Goal: Task Accomplishment & Management: Use online tool/utility

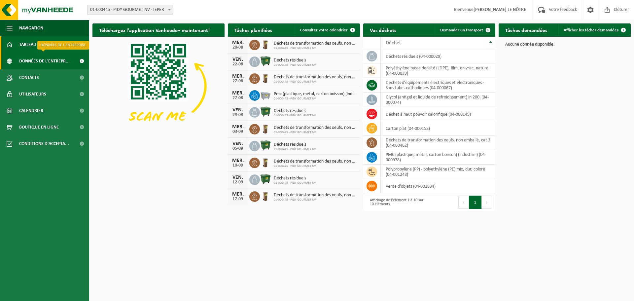
click at [53, 60] on span "Données de l'entrepr..." at bounding box center [44, 61] width 51 height 17
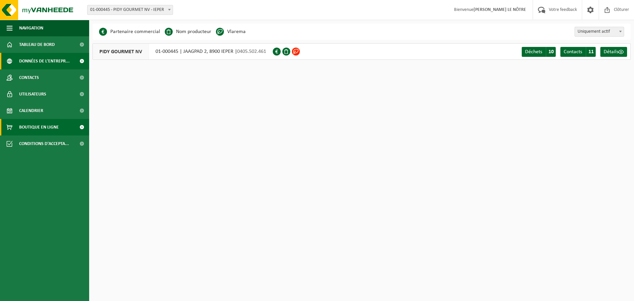
click at [53, 129] on span "Boutique en ligne" at bounding box center [39, 127] width 40 height 17
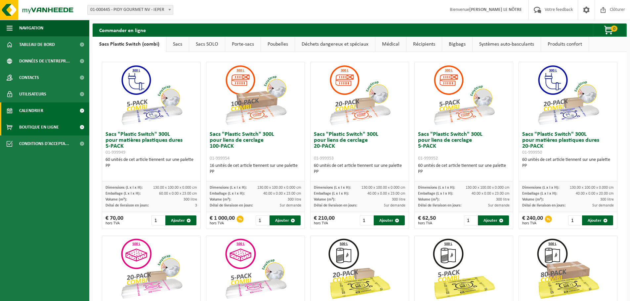
click at [30, 116] on span "Calendrier" at bounding box center [31, 110] width 24 height 17
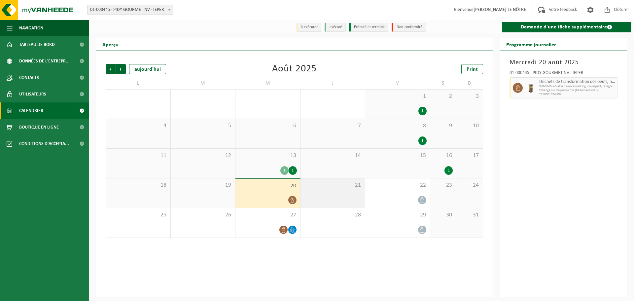
click at [357, 181] on div "21" at bounding box center [333, 192] width 65 height 29
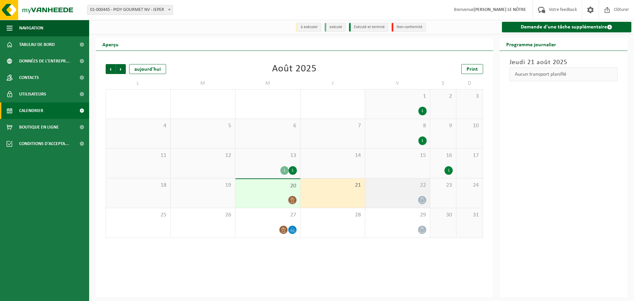
click at [405, 187] on span "22" at bounding box center [398, 185] width 58 height 7
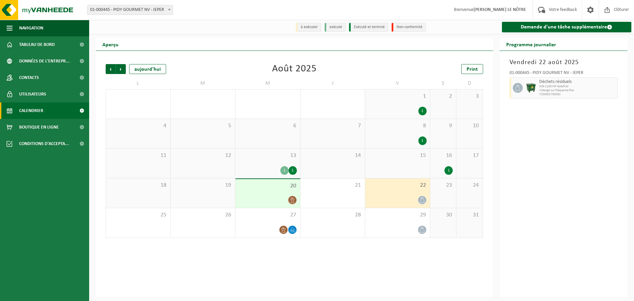
click at [288, 163] on div "13 1 1" at bounding box center [268, 163] width 65 height 29
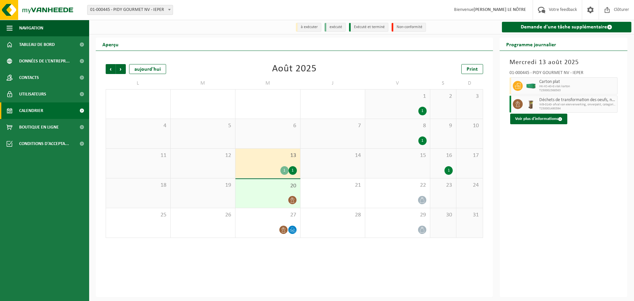
click at [438, 156] on span "16" at bounding box center [443, 155] width 19 height 7
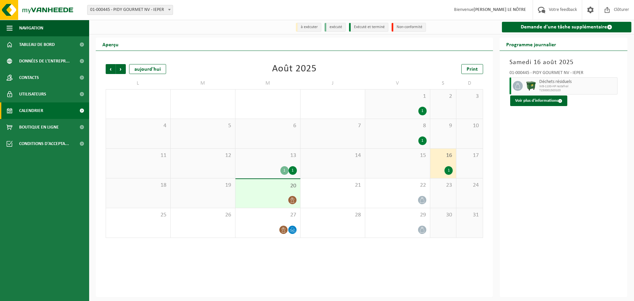
click at [397, 134] on div "8 1" at bounding box center [397, 133] width 65 height 29
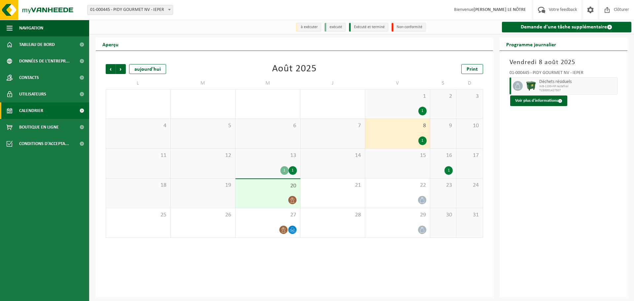
click at [390, 106] on div "1 1" at bounding box center [397, 104] width 65 height 29
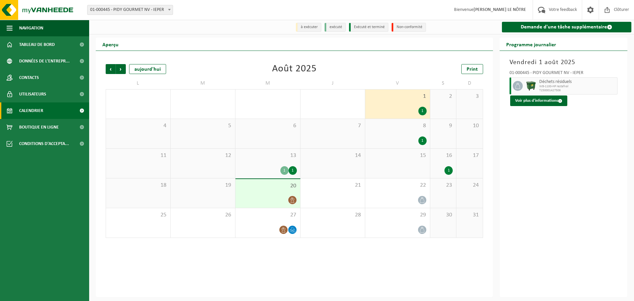
click at [253, 189] on span "20" at bounding box center [268, 185] width 58 height 7
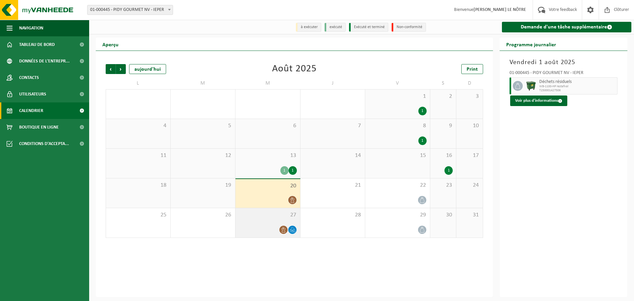
click at [254, 215] on span "27" at bounding box center [268, 214] width 58 height 7
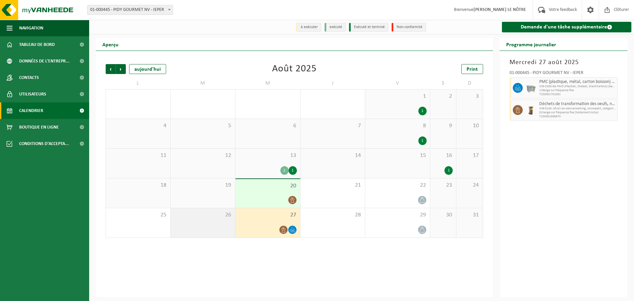
click at [200, 218] on span "26" at bounding box center [203, 214] width 58 height 7
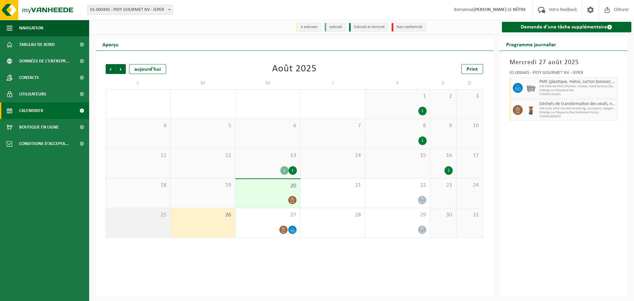
click at [159, 218] on span "25" at bounding box center [138, 214] width 58 height 7
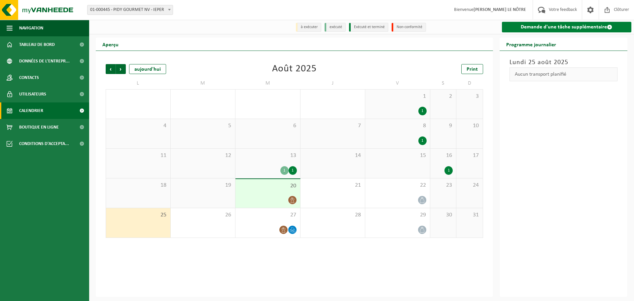
click at [533, 26] on link "Demande d'une tâche supplémentaire" at bounding box center [567, 27] width 130 height 11
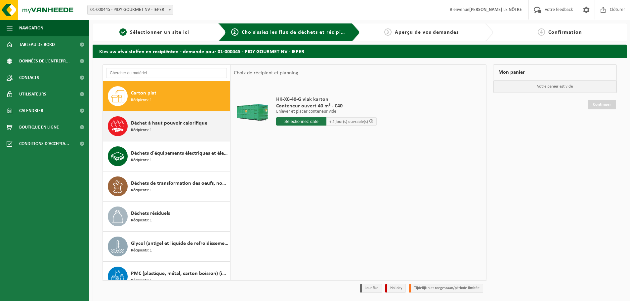
click at [153, 125] on span "Déchet à haut pouvoir calorifique" at bounding box center [169, 123] width 76 height 8
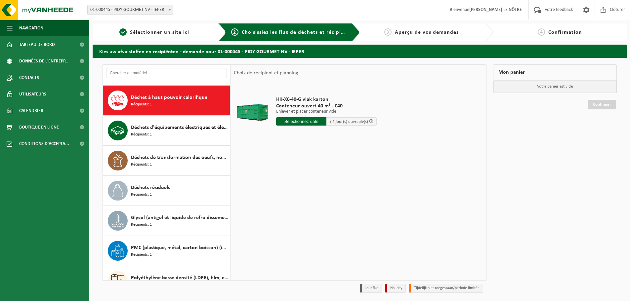
scroll to position [30, 0]
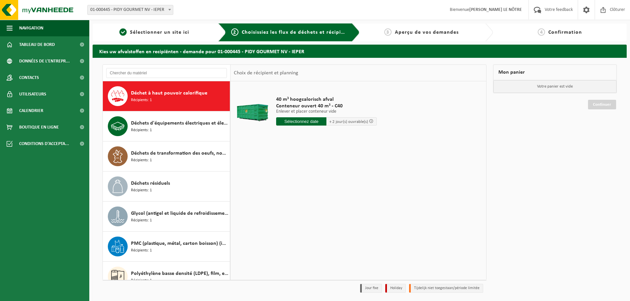
click at [306, 124] on input "text" at bounding box center [301, 121] width 50 height 8
click at [284, 202] on div "25" at bounding box center [282, 201] width 12 height 11
type input "à partir de [DATE]"
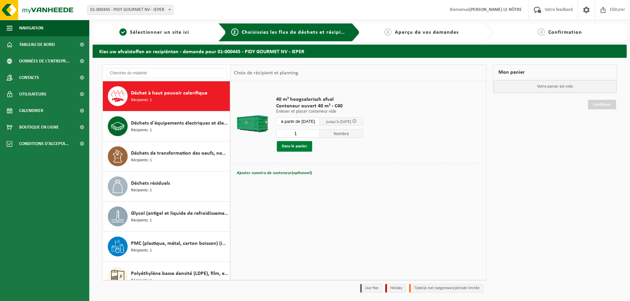
click at [303, 148] on button "Dans le panier" at bounding box center [294, 146] width 35 height 11
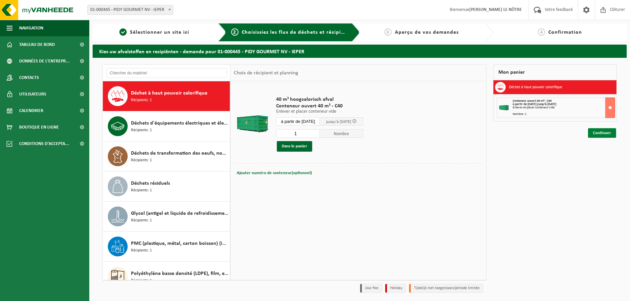
click at [598, 133] on link "Continuer" at bounding box center [602, 133] width 28 height 10
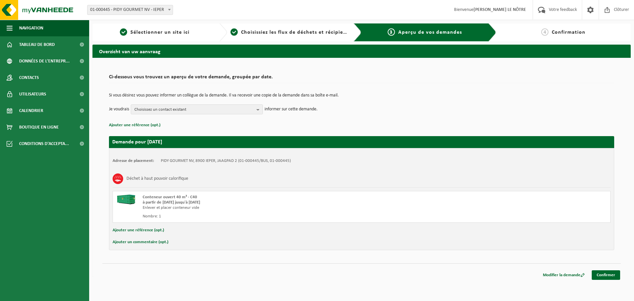
click at [211, 104] on td "Si vous désirez vous pouvez informer un collègue de la demande. Il va recevoir …" at bounding box center [362, 98] width 506 height 11
click at [213, 108] on span "Choisissez un contact existant" at bounding box center [194, 110] width 120 height 10
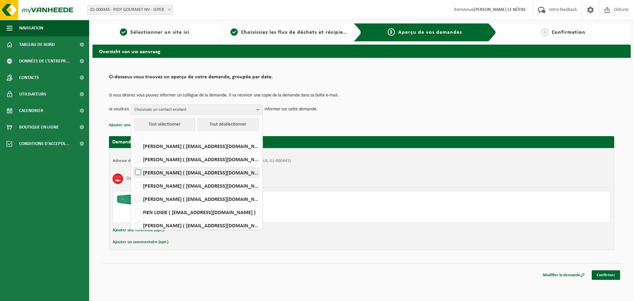
click at [179, 168] on label "KURT DERAEDT ( kderaedt@pidy.com )" at bounding box center [197, 173] width 126 height 10
click at [133, 164] on input "KURT DERAEDT ( kderaedt@pidy.com )" at bounding box center [133, 164] width 0 height 0
checkbox input "true"
click at [324, 106] on td "Je voudrais KURT DERAEDT Tout sélectionner Tout désélectionner BART D'HONDT ( b…" at bounding box center [362, 109] width 506 height 10
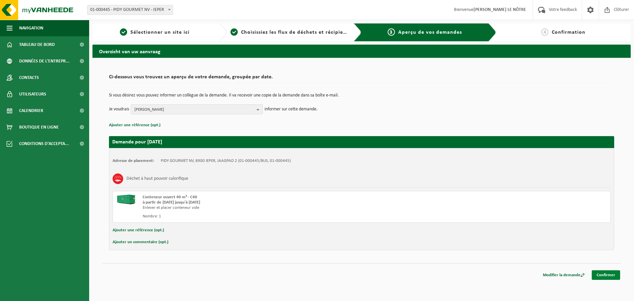
click at [606, 274] on link "Confirmer" at bounding box center [606, 275] width 28 height 10
